Goal: Use online tool/utility: Utilize a website feature to perform a specific function

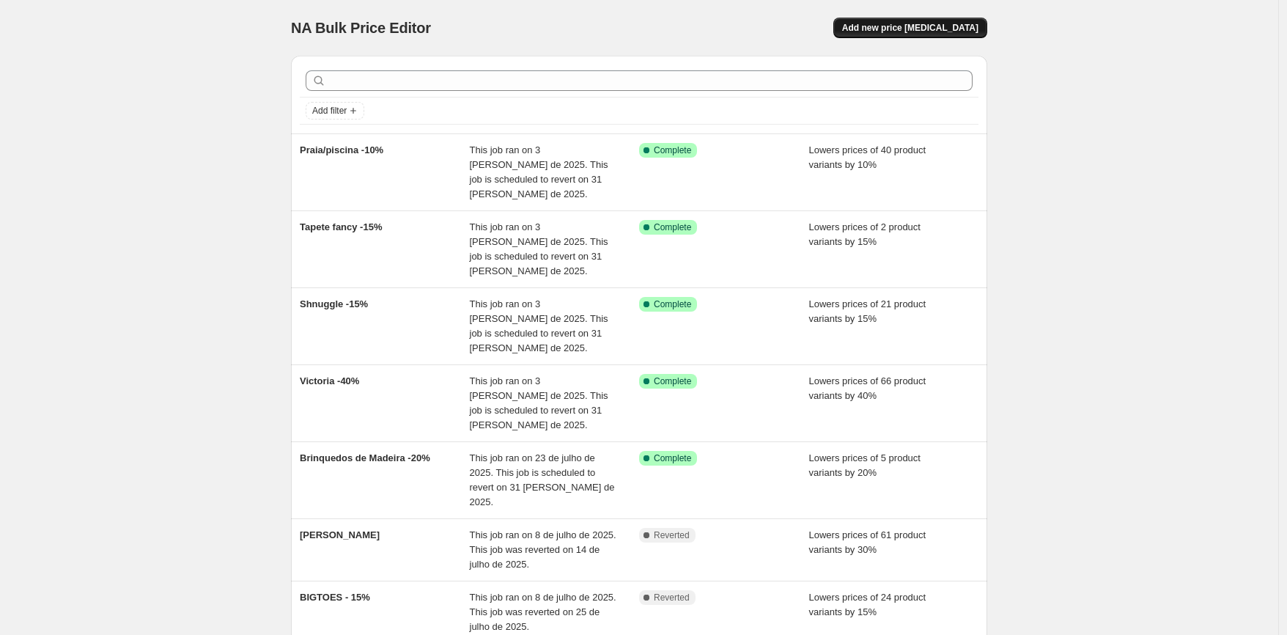
click at [927, 32] on span "Add new price [MEDICAL_DATA]" at bounding box center [910, 28] width 136 height 12
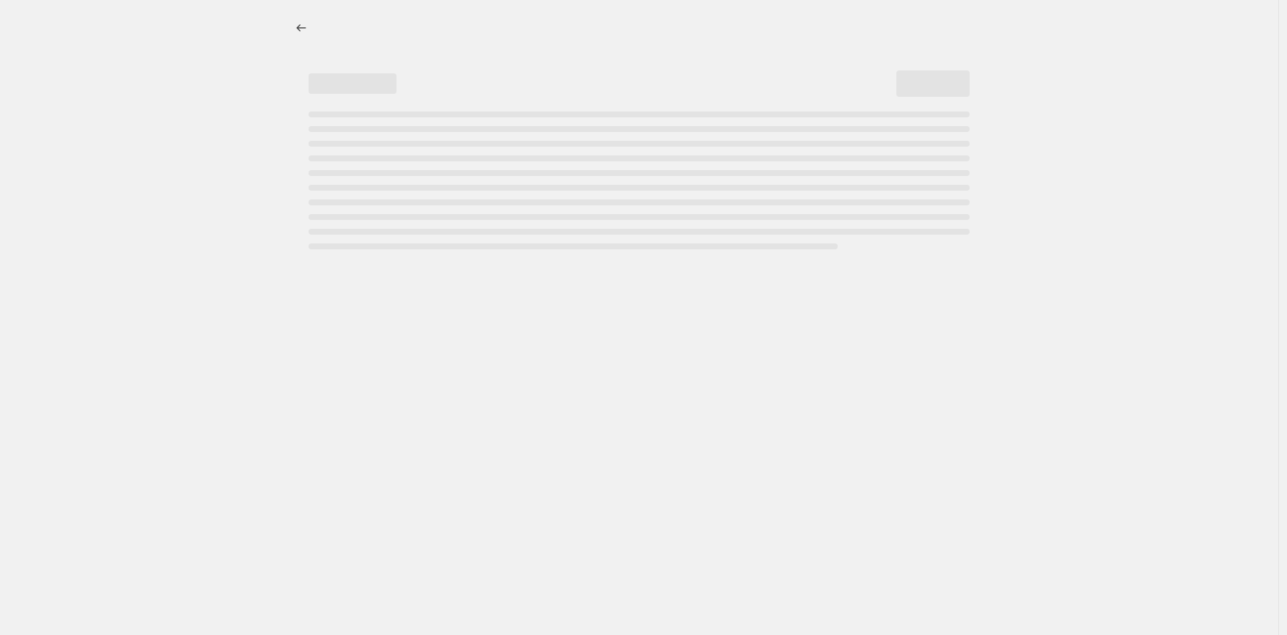
select select "percentage"
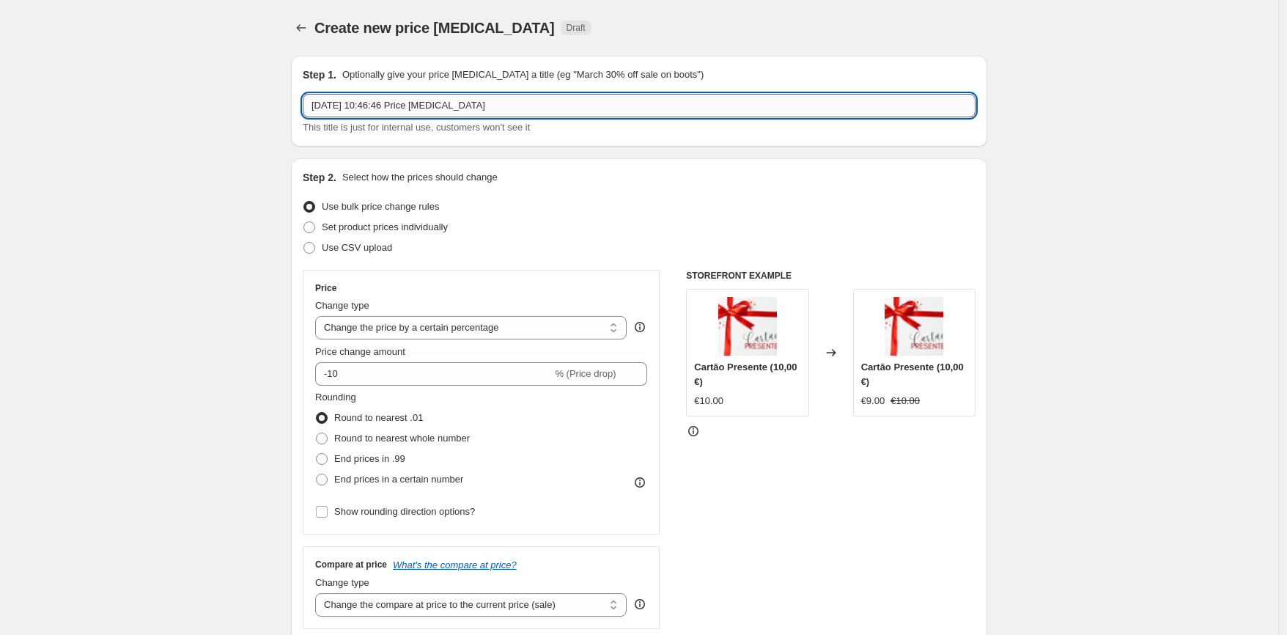
click at [539, 107] on input "[DATE] 10:46:46 Price [MEDICAL_DATA]" at bounding box center [639, 105] width 673 height 23
type input "Medela -20%"
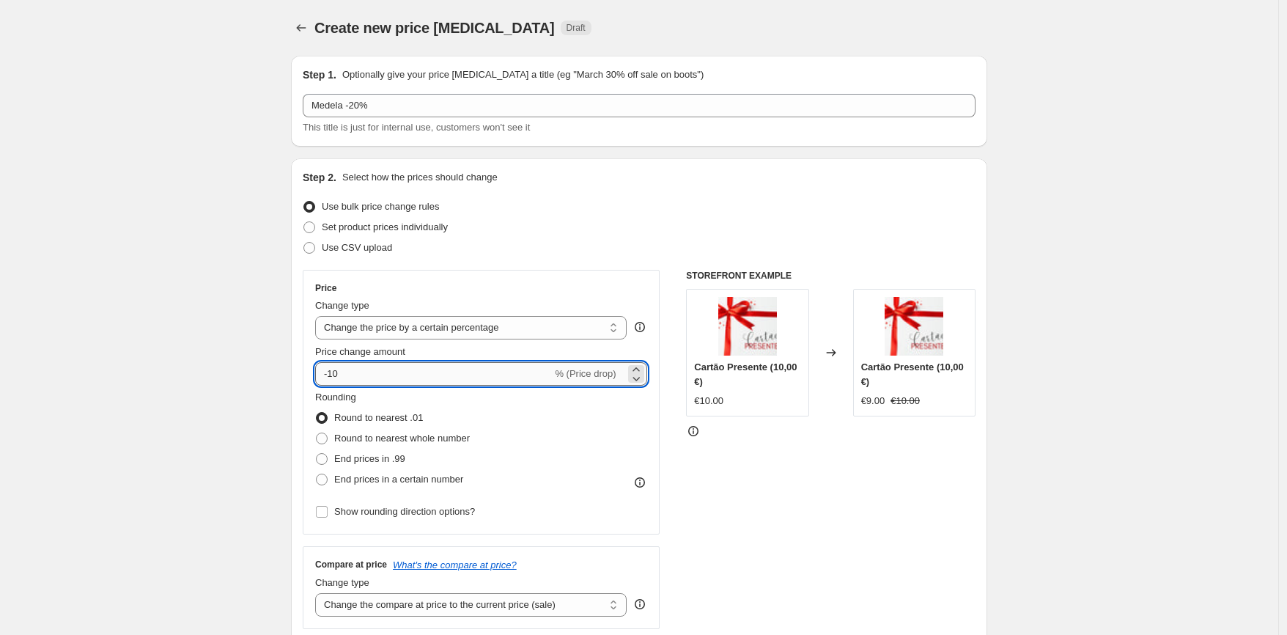
click at [441, 368] on input "-10" at bounding box center [433, 373] width 237 height 23
type input "-20"
click at [473, 279] on div "Price Change type Change the price to a certain amount Change the price by a ce…" at bounding box center [481, 402] width 357 height 265
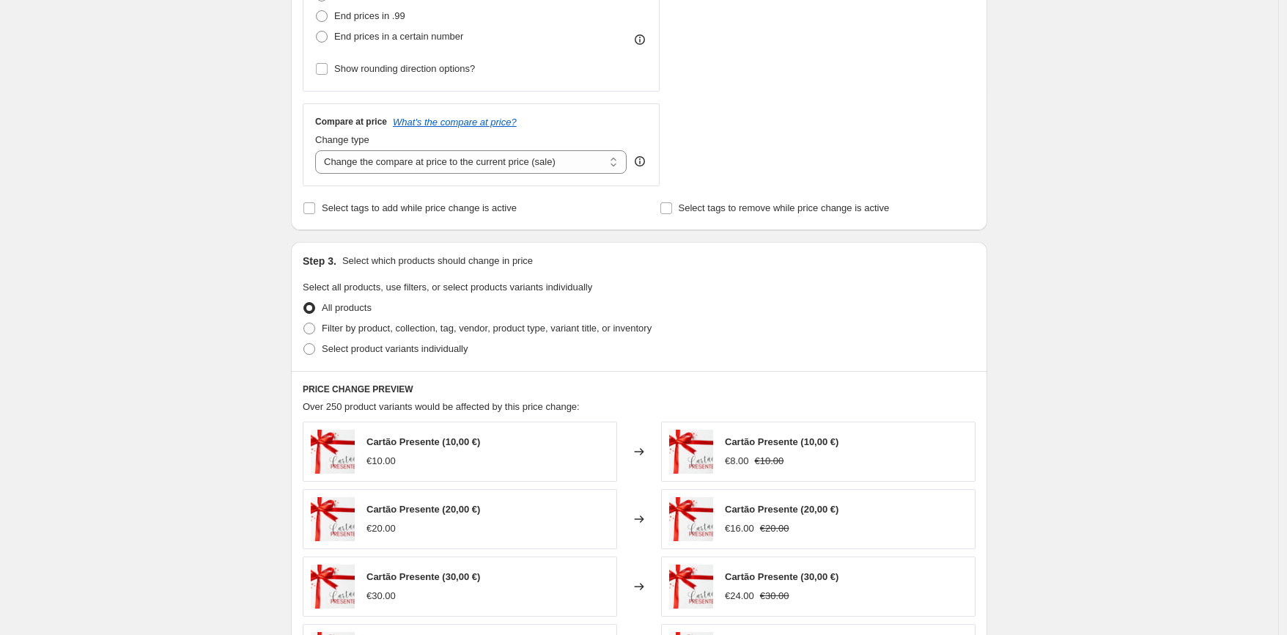
scroll to position [459, 0]
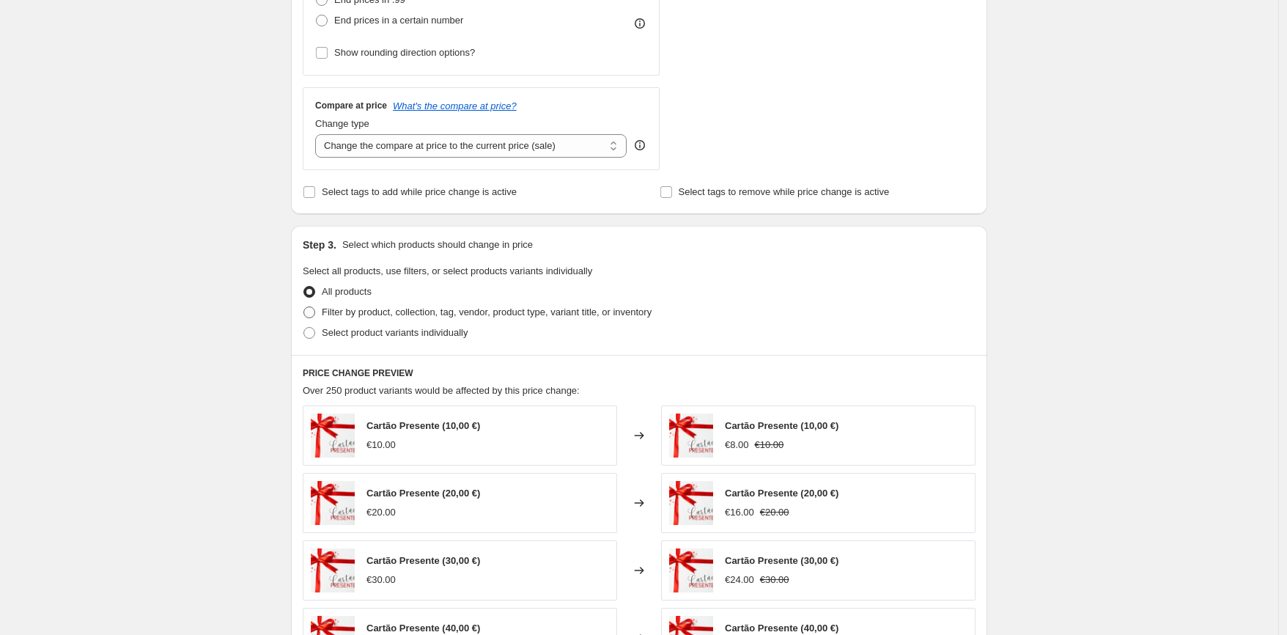
click at [362, 309] on span "Filter by product, collection, tag, vendor, product type, variant title, or inv…" at bounding box center [487, 311] width 330 height 11
click at [304, 307] on input "Filter by product, collection, tag, vendor, product type, variant title, or inv…" at bounding box center [303, 306] width 1 height 1
radio input "true"
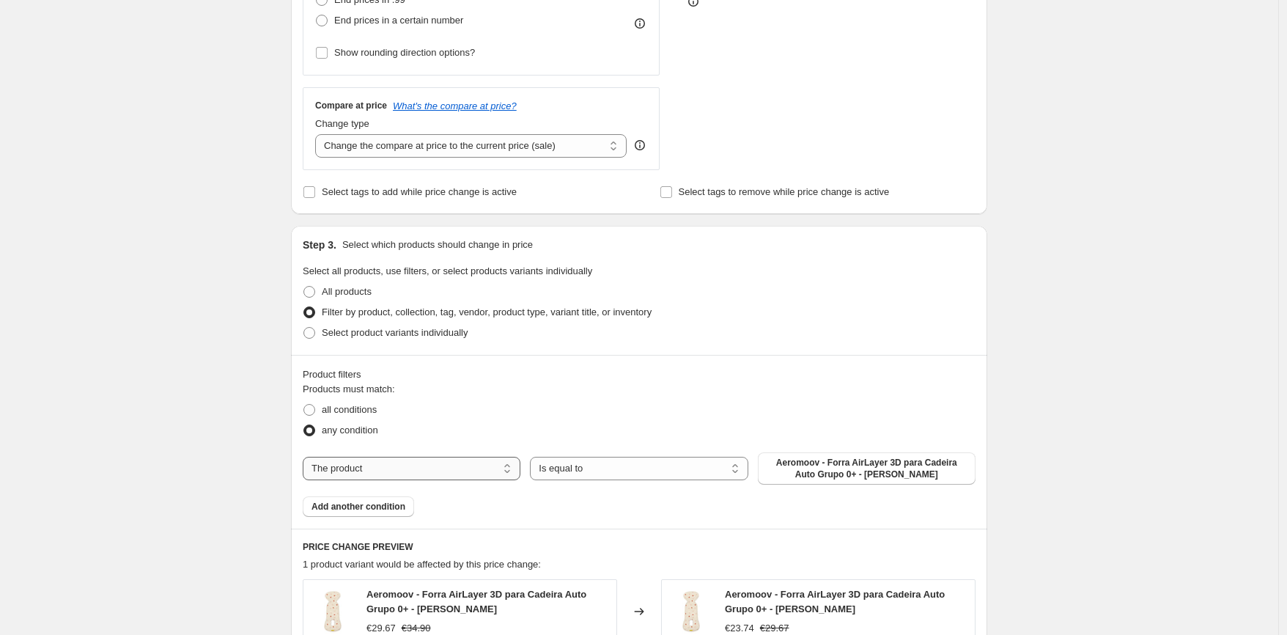
click at [475, 470] on select "The product The product's collection The product's tag The product's vendor The…" at bounding box center [412, 468] width 218 height 23
select select "vendor"
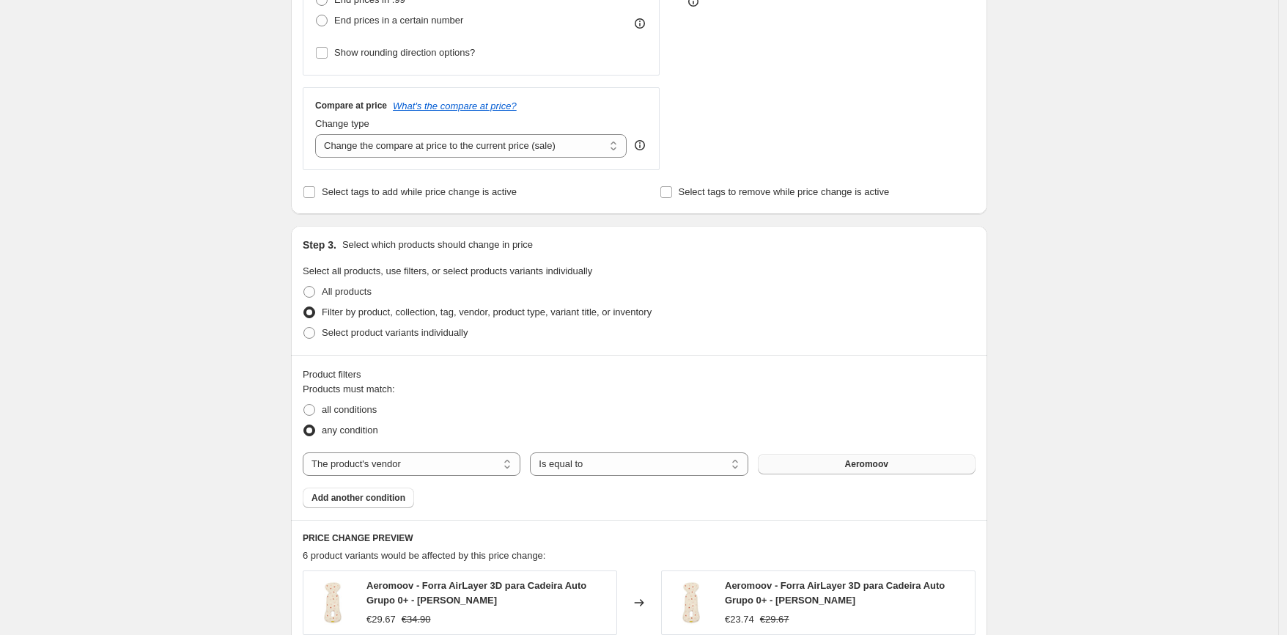
click at [817, 465] on button "Aeromoov" at bounding box center [867, 464] width 218 height 21
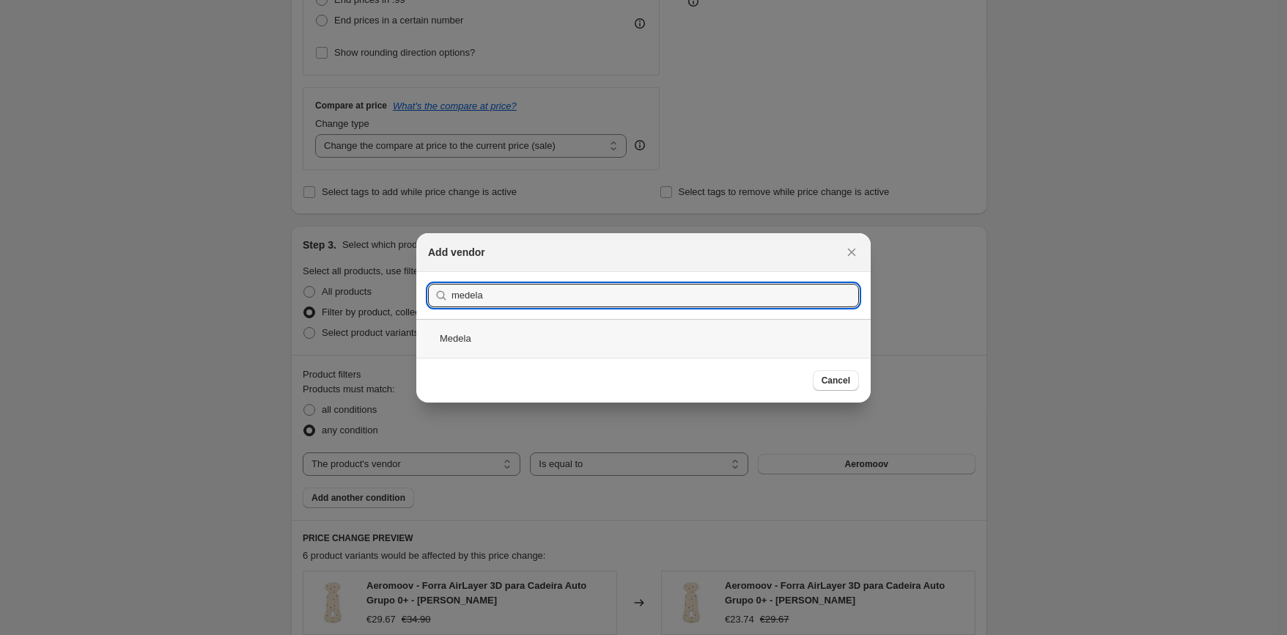
type input "medela"
click at [512, 328] on div "Medela" at bounding box center [643, 338] width 454 height 39
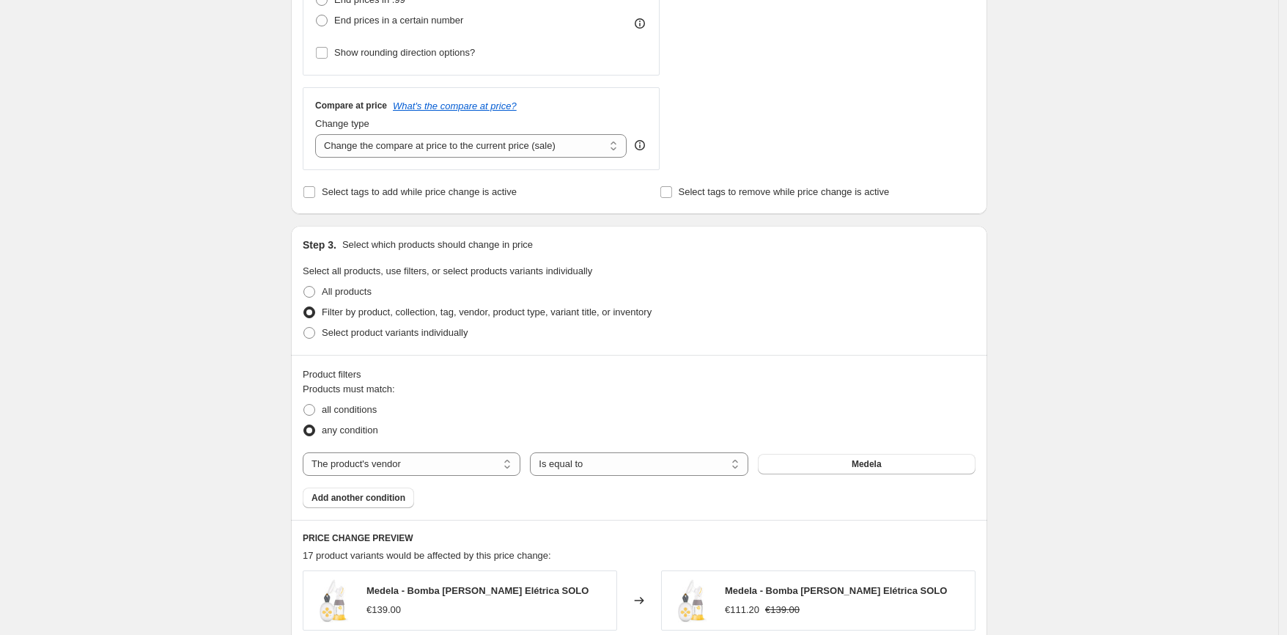
click at [864, 342] on div "Step 3. Select which products should change in price Select all products, use f…" at bounding box center [639, 290] width 696 height 129
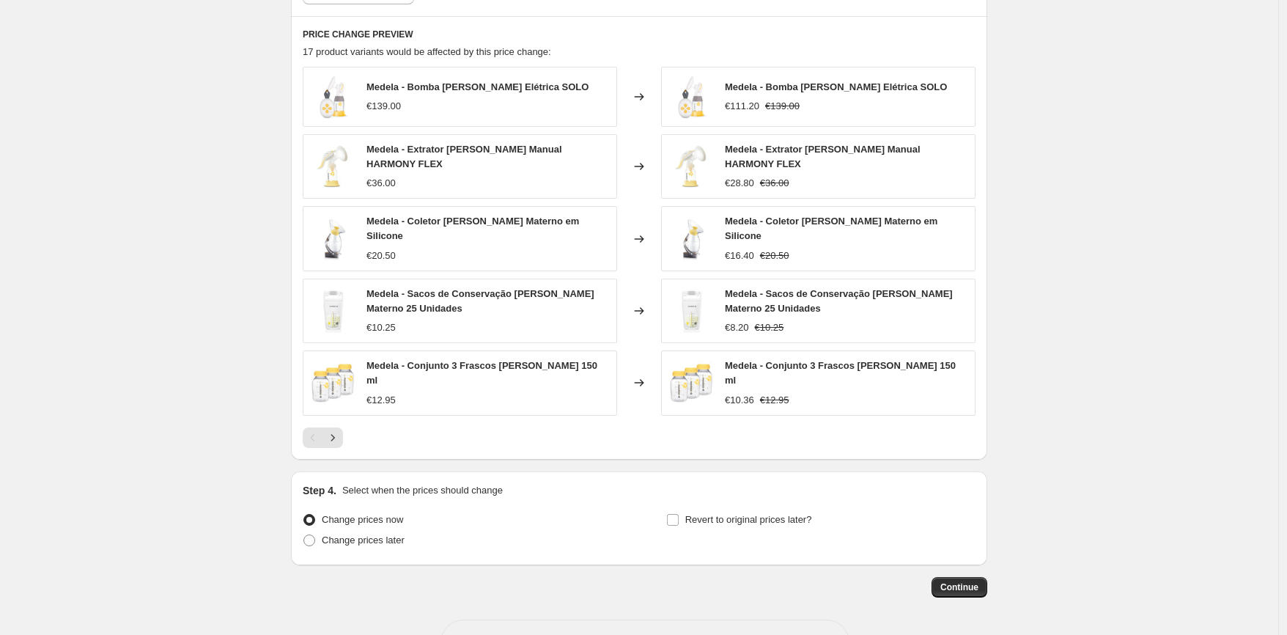
scroll to position [1000, 0]
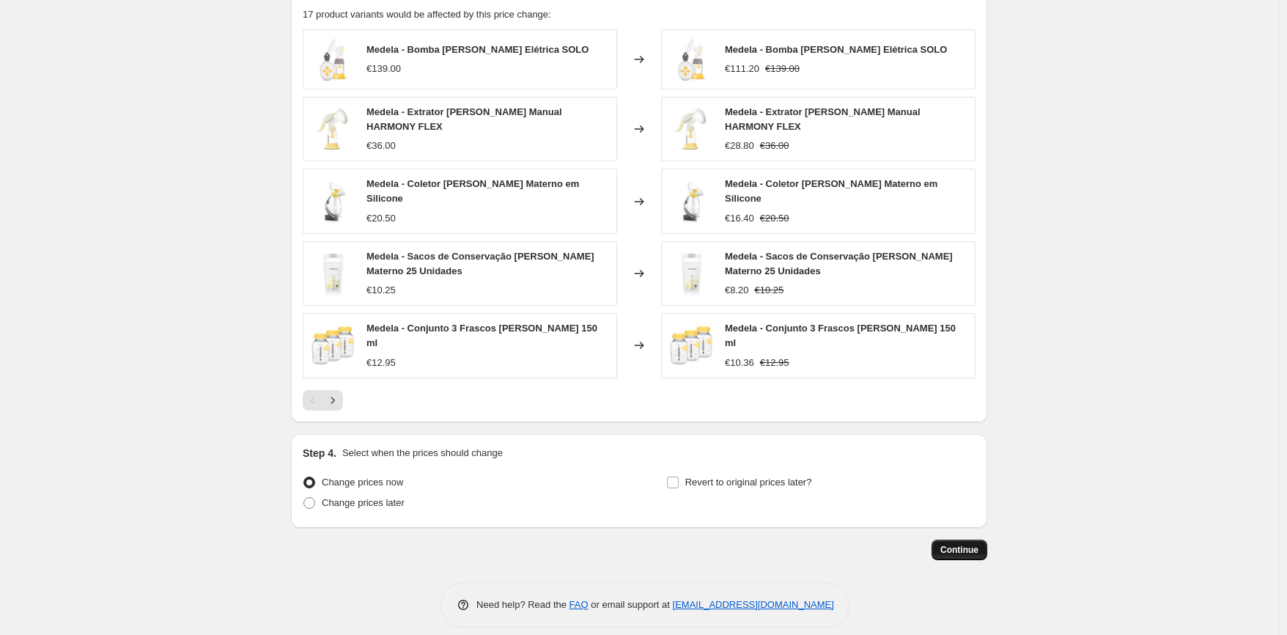
click at [965, 542] on button "Continue" at bounding box center [960, 549] width 56 height 21
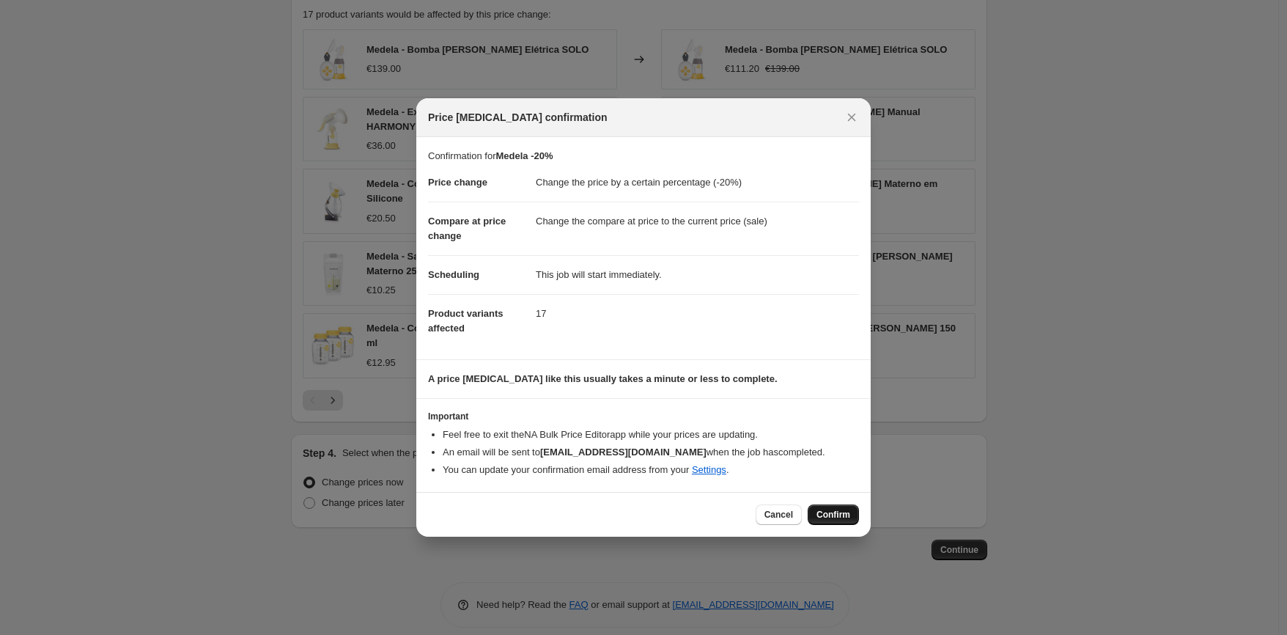
click at [820, 512] on span "Confirm" at bounding box center [833, 515] width 34 height 12
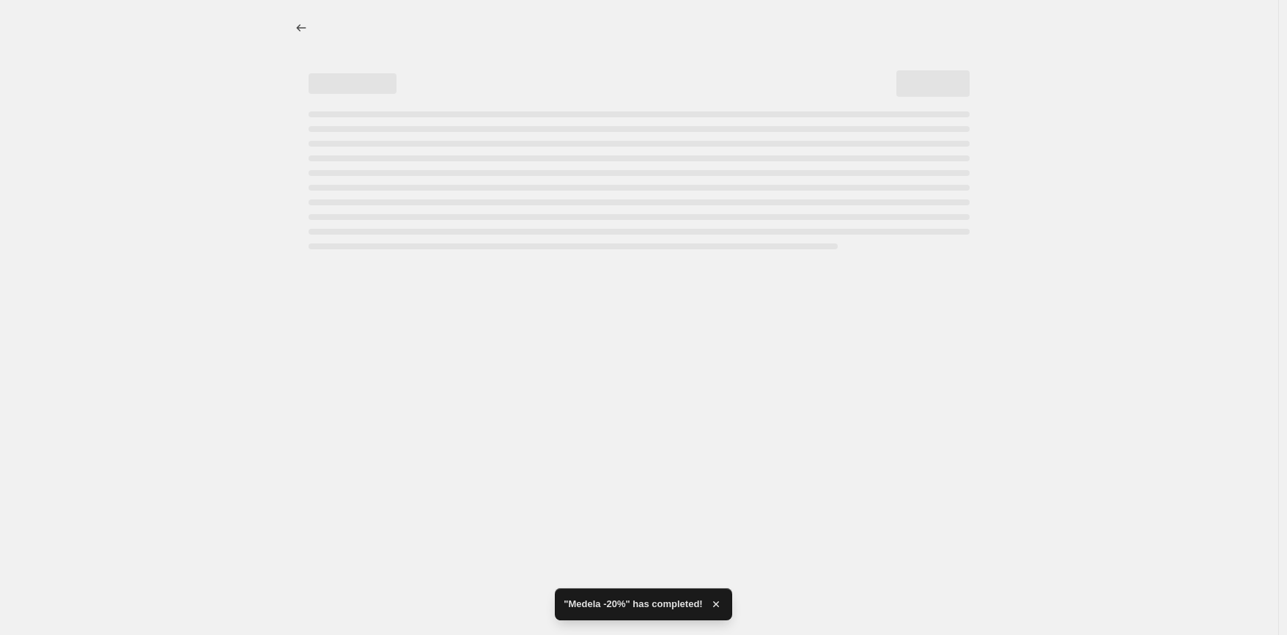
select select "percentage"
select select "vendor"
